Goal: Task Accomplishment & Management: Complete application form

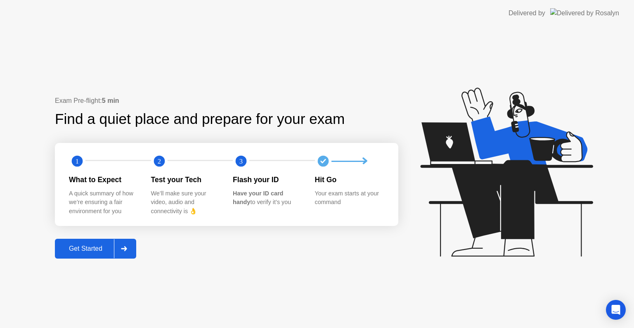
click at [100, 249] on div "Get Started" at bounding box center [85, 248] width 57 height 7
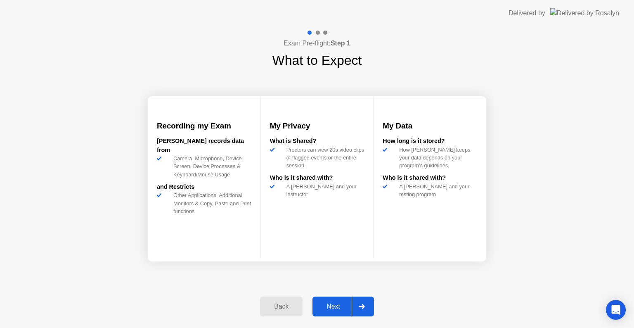
click at [330, 308] on div "Next" at bounding box center [333, 306] width 37 height 7
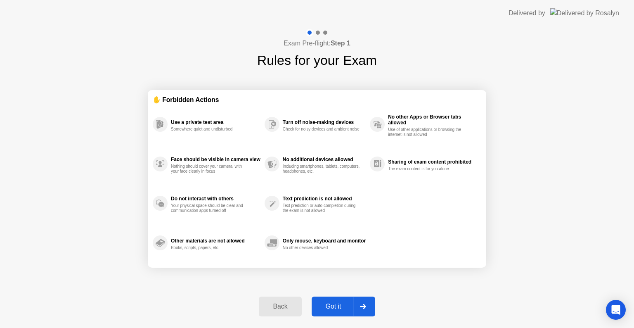
click at [343, 303] on div "Got it" at bounding box center [333, 306] width 39 height 7
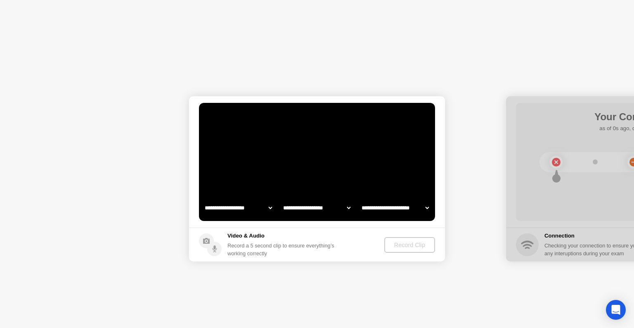
select select "**********"
select select "*******"
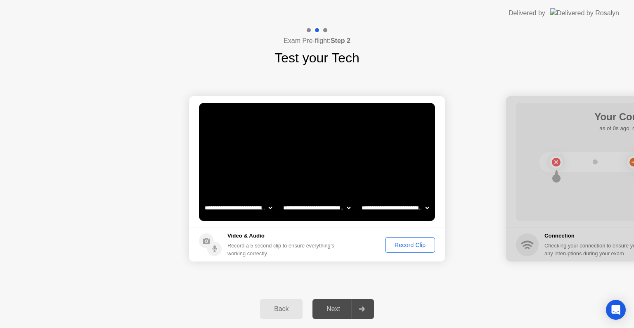
click at [410, 244] on div "Record Clip" at bounding box center [410, 244] width 44 height 7
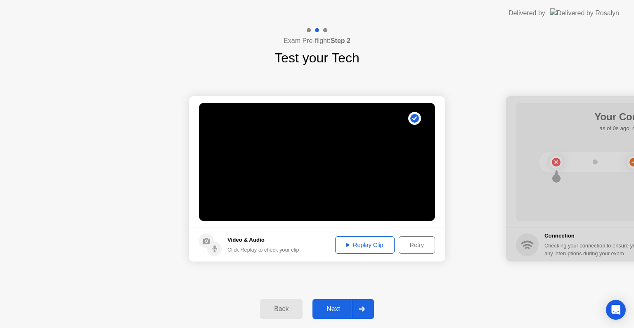
click at [358, 245] on div "Replay Clip" at bounding box center [365, 244] width 54 height 7
click at [338, 300] on button "Next" at bounding box center [343, 309] width 62 height 20
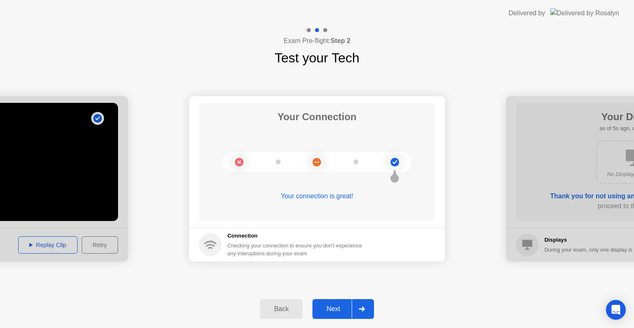
click at [330, 310] on div "Next" at bounding box center [333, 308] width 37 height 7
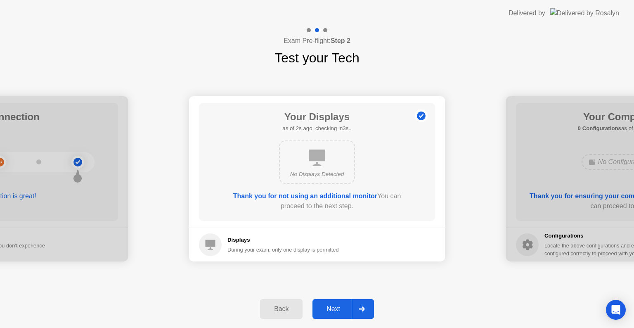
click at [332, 305] on div "Next" at bounding box center [333, 308] width 37 height 7
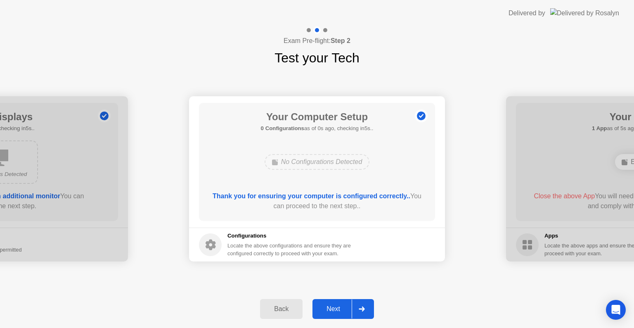
click at [339, 305] on div "Next" at bounding box center [333, 308] width 37 height 7
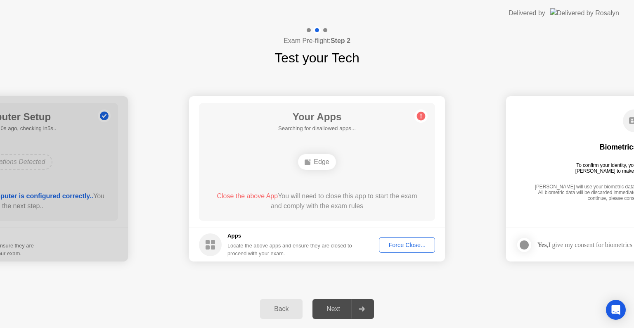
click at [336, 305] on div "Next" at bounding box center [333, 308] width 37 height 7
click at [315, 161] on div "Edge" at bounding box center [317, 162] width 38 height 16
click at [414, 247] on div "Force Close..." at bounding box center [407, 244] width 50 height 7
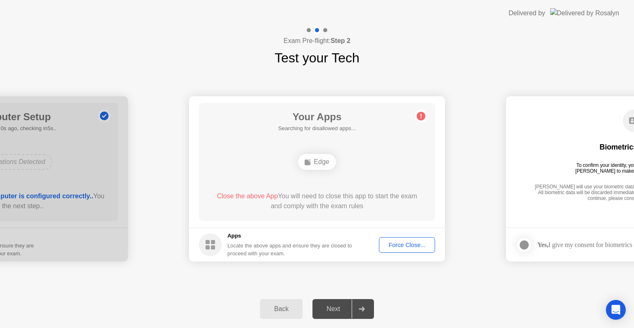
click at [414, 248] on div "Force Close..." at bounding box center [407, 244] width 50 height 7
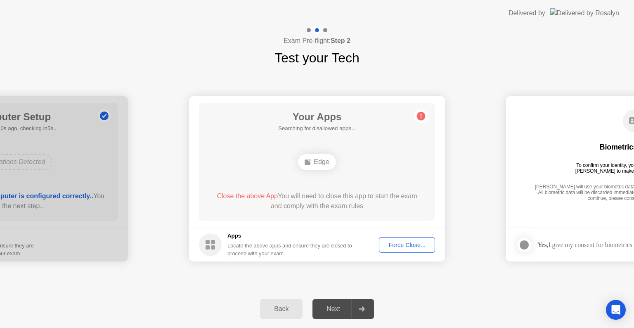
click at [400, 246] on div "Force Close..." at bounding box center [407, 244] width 50 height 7
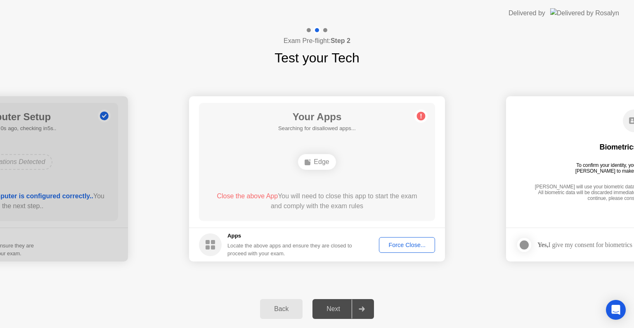
click at [420, 245] on div "Force Close..." at bounding box center [407, 244] width 50 height 7
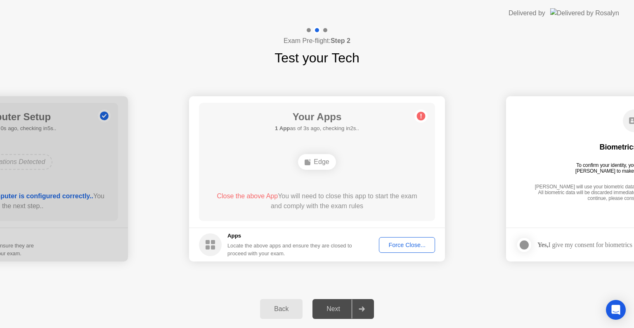
click at [431, 241] on div "Force Close..." at bounding box center [407, 244] width 50 height 7
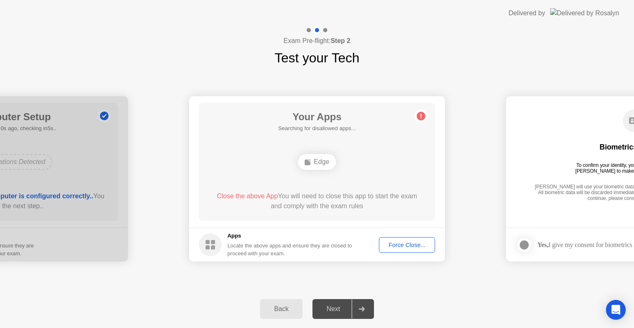
click at [405, 251] on button "Force Close..." at bounding box center [407, 245] width 56 height 16
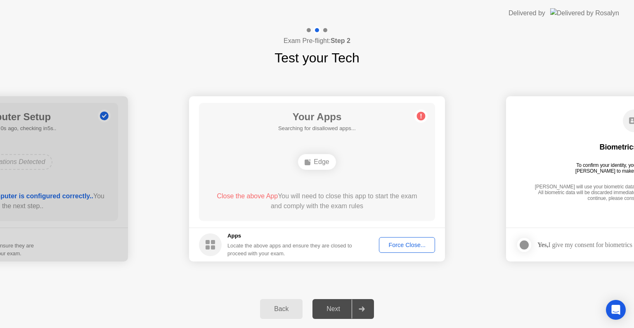
click at [589, 191] on div "[PERSON_NAME] will use your biometric data to compare the faces on the provided…" at bounding box center [633, 193] width 203 height 19
click at [332, 305] on div "Next" at bounding box center [333, 308] width 37 height 7
click at [365, 308] on icon at bounding box center [362, 308] width 6 height 5
drag, startPoint x: 330, startPoint y: 304, endPoint x: 371, endPoint y: 282, distance: 46.7
click at [330, 305] on div "Next" at bounding box center [333, 308] width 37 height 7
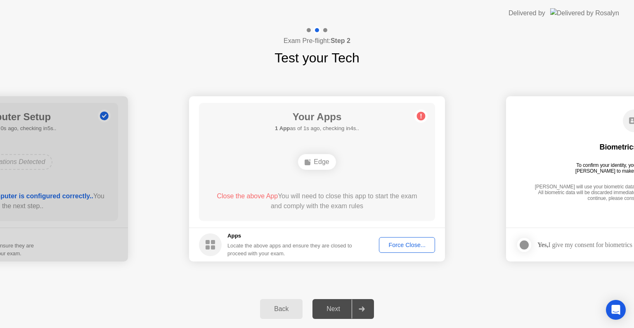
click at [410, 250] on button "Force Close..." at bounding box center [407, 245] width 56 height 16
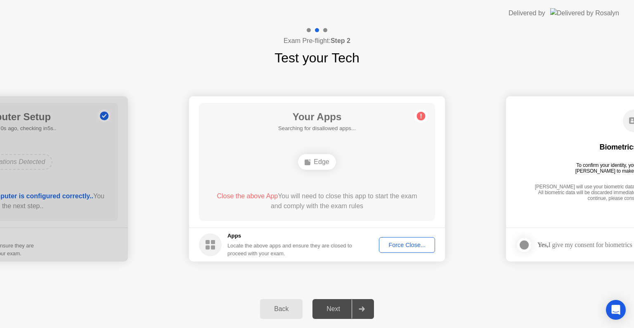
click at [338, 306] on div "Next" at bounding box center [333, 308] width 37 height 7
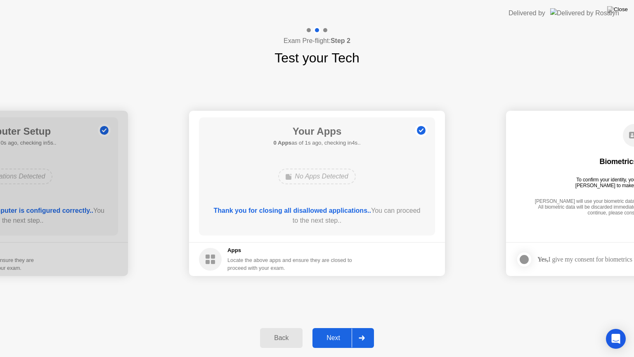
click at [334, 327] on button "Next" at bounding box center [343, 338] width 62 height 20
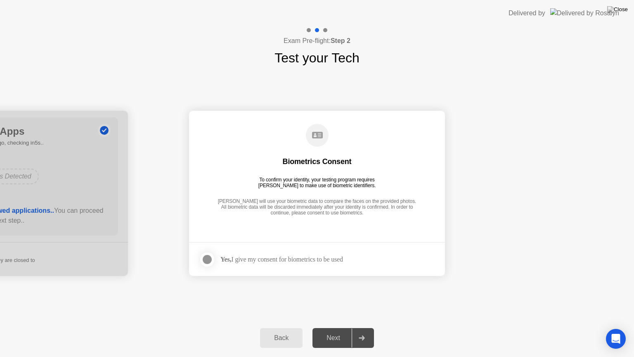
click at [333, 327] on div "Next" at bounding box center [333, 337] width 37 height 7
click at [312, 263] on div "Yes, I give my consent for biometrics to be used" at bounding box center [271, 259] width 144 height 17
click at [209, 258] on div at bounding box center [207, 259] width 10 height 10
click at [364, 327] on div at bounding box center [362, 337] width 20 height 19
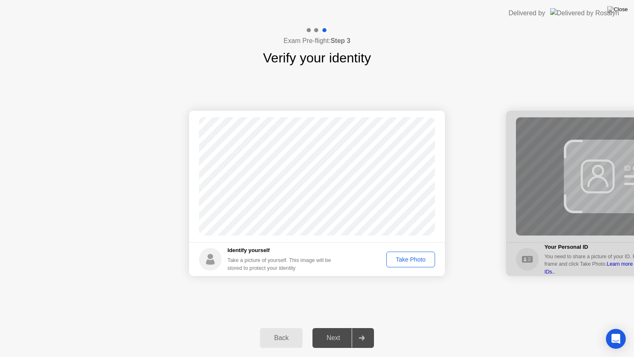
click at [415, 261] on div "Take Photo" at bounding box center [410, 259] width 43 height 7
click at [327, 327] on button "Next" at bounding box center [343, 338] width 62 height 20
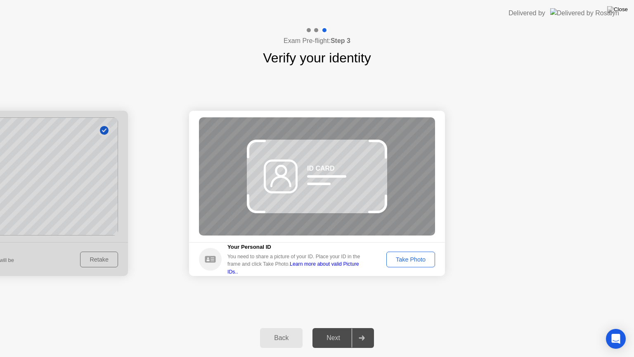
click at [416, 256] on div "Take Photo" at bounding box center [410, 259] width 43 height 7
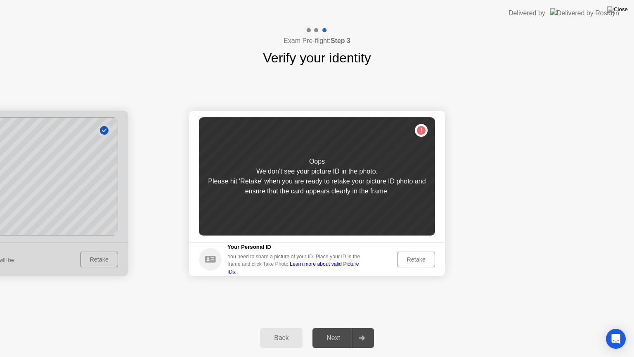
click at [419, 254] on button "Retake" at bounding box center [416, 259] width 38 height 16
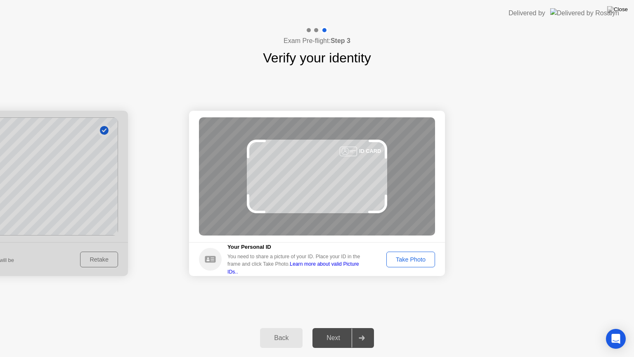
click at [414, 256] on div "Take Photo" at bounding box center [410, 259] width 43 height 7
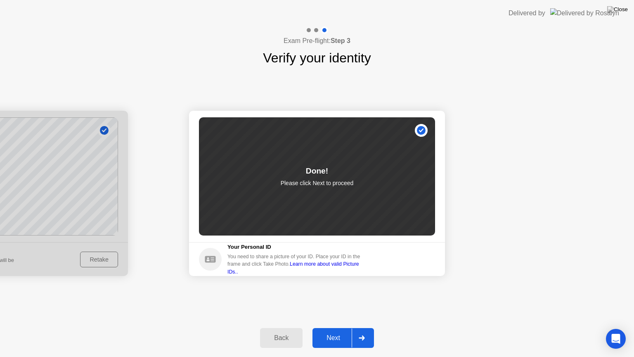
click at [382, 205] on div "Done! Please click Next to proceed" at bounding box center [317, 176] width 236 height 118
click at [335, 327] on div "Next" at bounding box center [333, 337] width 37 height 7
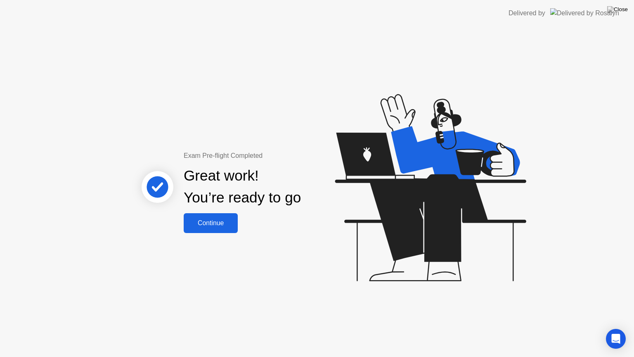
click at [215, 219] on div "Continue" at bounding box center [210, 222] width 49 height 7
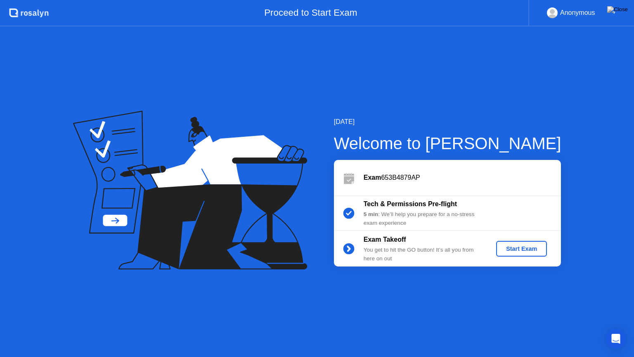
click at [509, 246] on div "Start Exam" at bounding box center [521, 248] width 44 height 7
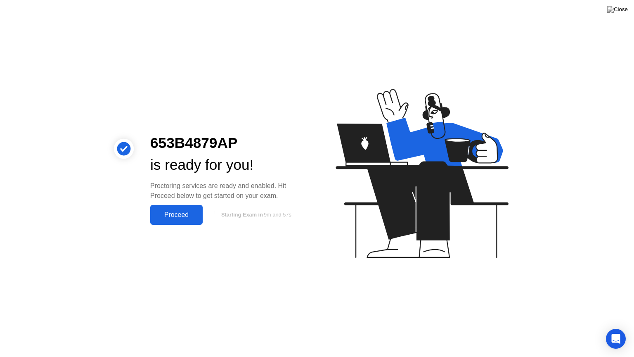
click at [183, 213] on div "Proceed" at bounding box center [176, 214] width 47 height 7
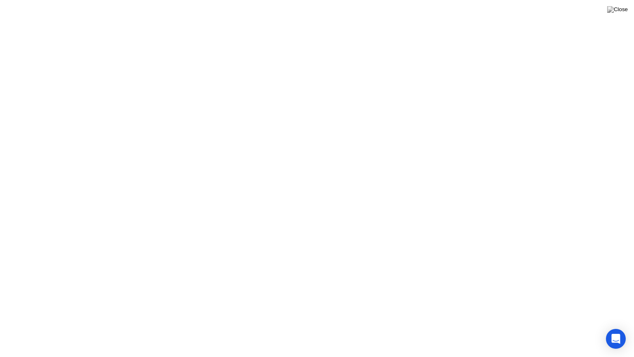
click button "Exam Rules"
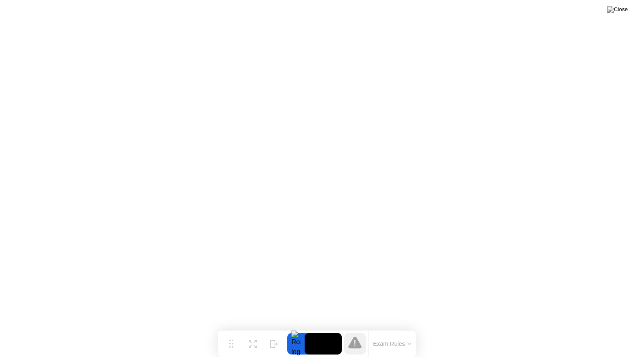
drag, startPoint x: 623, startPoint y: 11, endPoint x: 617, endPoint y: 10, distance: 5.8
click at [623, 10] on img at bounding box center [617, 9] width 21 height 7
